Goal: Transaction & Acquisition: Purchase product/service

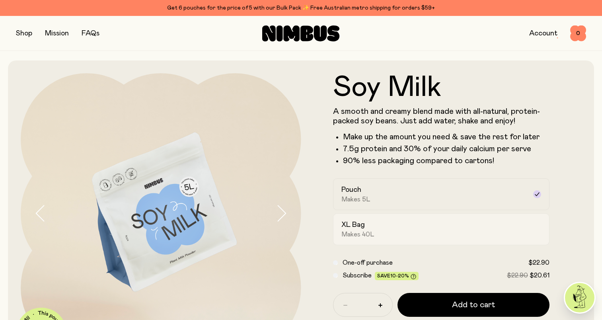
scroll to position [80, 0]
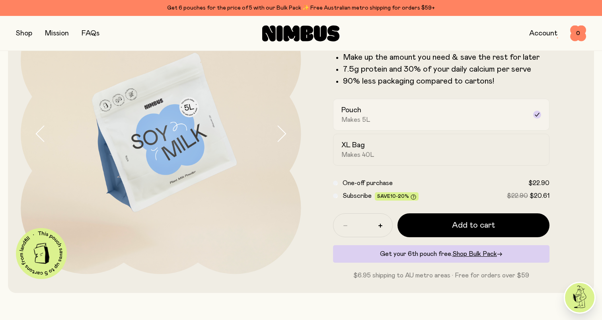
click at [382, 113] on div "Pouch Makes 5L" at bounding box center [434, 114] width 186 height 18
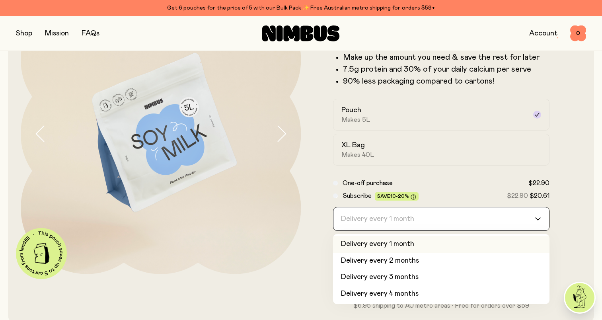
click at [416, 220] on input "Search for option" at bounding box center [436, 218] width 196 height 23
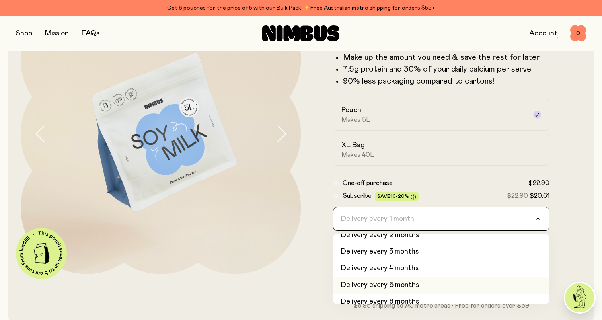
scroll to position [33, 0]
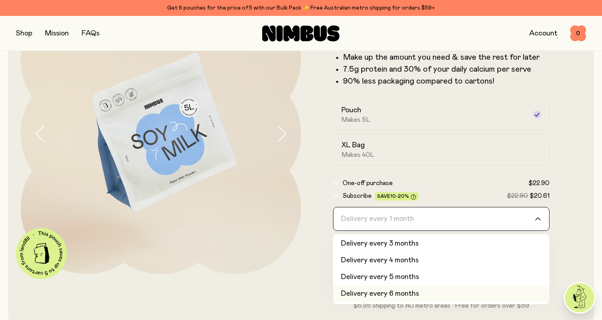
drag, startPoint x: 402, startPoint y: 293, endPoint x: 398, endPoint y: 290, distance: 4.9
click at [402, 292] on li "Delivery every 6 months" at bounding box center [441, 293] width 217 height 17
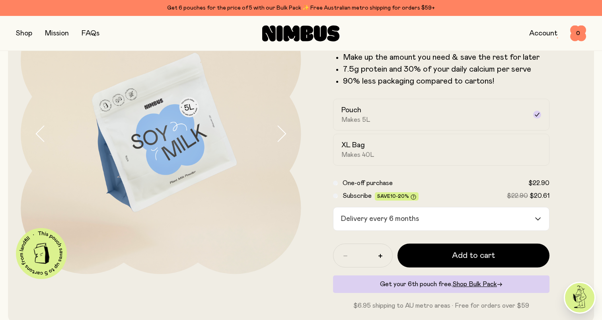
click at [27, 37] on button "button" at bounding box center [24, 33] width 16 height 11
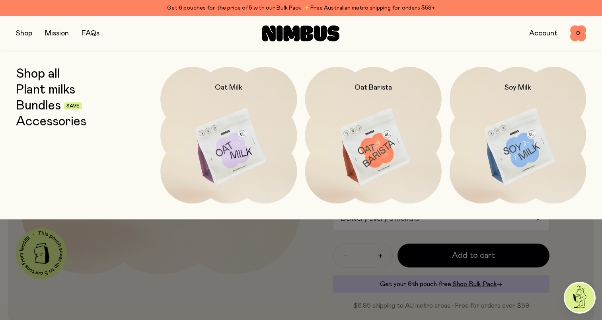
click at [31, 106] on link "Bundles" at bounding box center [38, 106] width 45 height 14
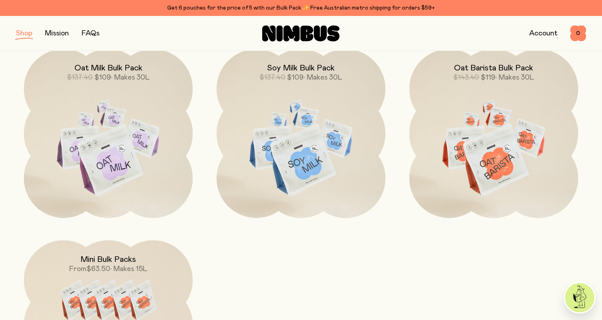
scroll to position [278, 0]
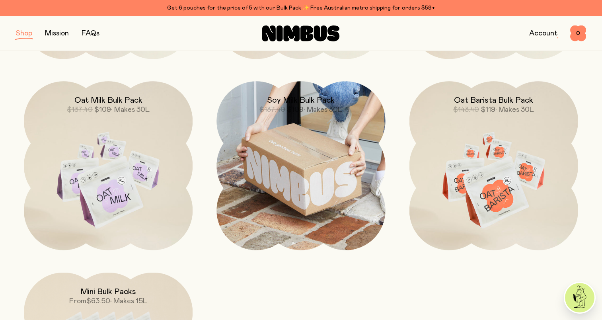
click at [265, 184] on img at bounding box center [300, 165] width 169 height 169
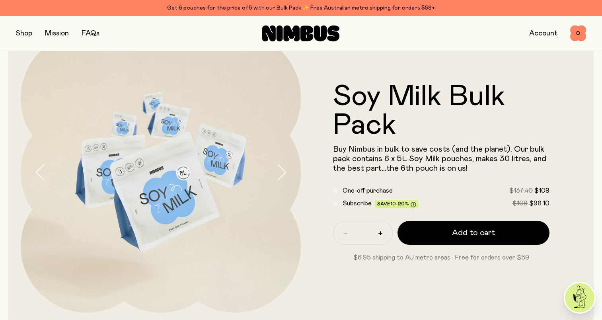
scroll to position [40, 0]
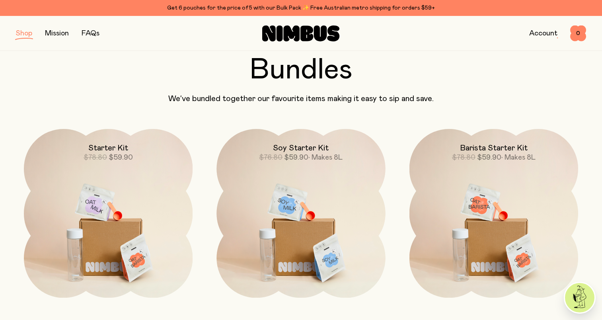
scroll to position [278, 0]
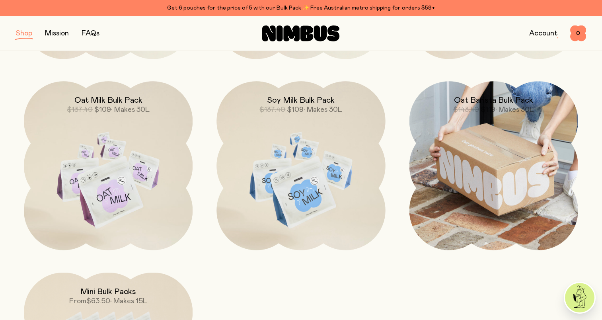
click at [475, 165] on img at bounding box center [493, 165] width 169 height 169
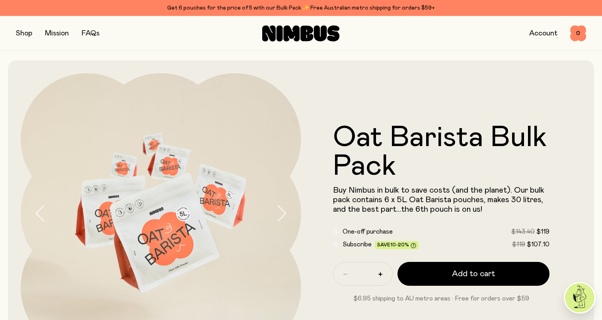
scroll to position [80, 0]
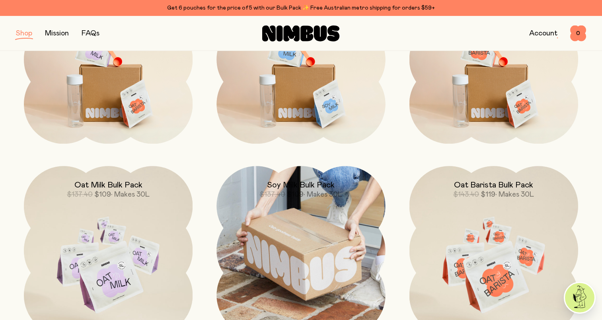
scroll to position [199, 0]
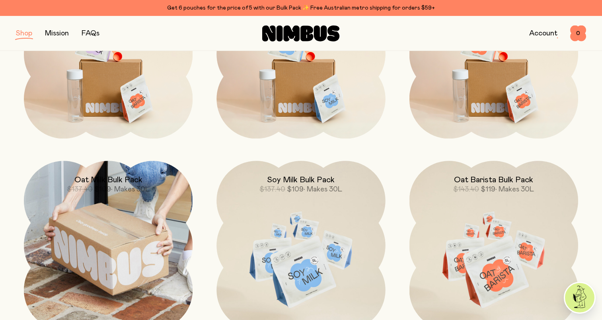
click at [126, 246] on img at bounding box center [108, 245] width 169 height 169
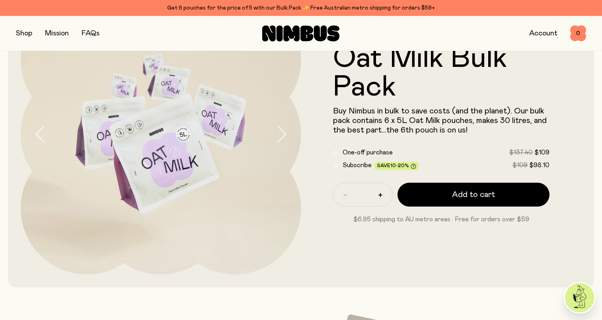
scroll to position [80, 0]
click at [13, 162] on div "Oat Milk Bulk Pack Buy Nimbus in bulk to save costs (and the planet). Our bulk …" at bounding box center [301, 134] width 586 height 306
click at [5, 28] on div "Shop Mission FAQs Account 0 0" at bounding box center [301, 33] width 602 height 35
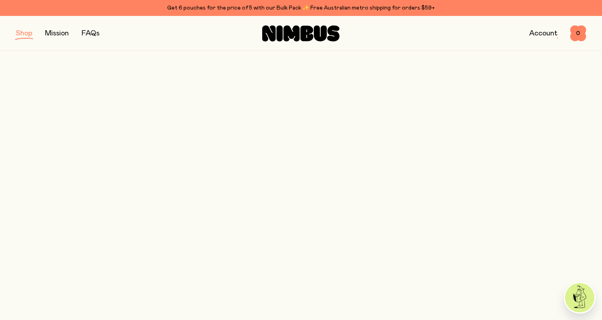
scroll to position [199, 0]
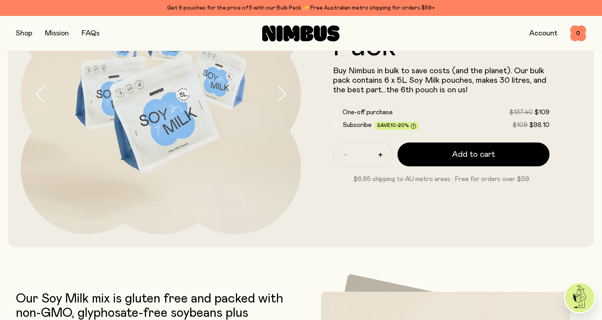
scroll to position [40, 0]
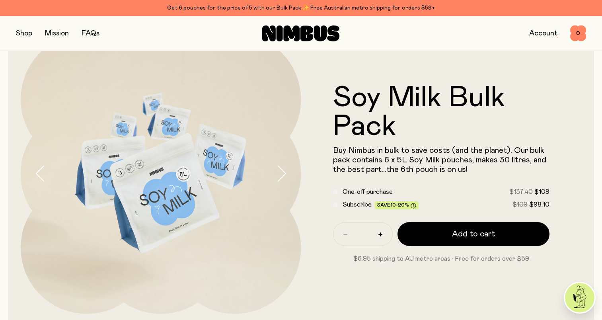
click at [19, 34] on button "button" at bounding box center [24, 33] width 16 height 11
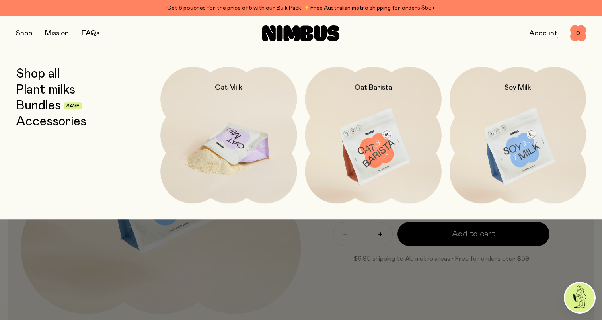
click at [244, 129] on img at bounding box center [228, 147] width 136 height 160
